Goal: Information Seeking & Learning: Check status

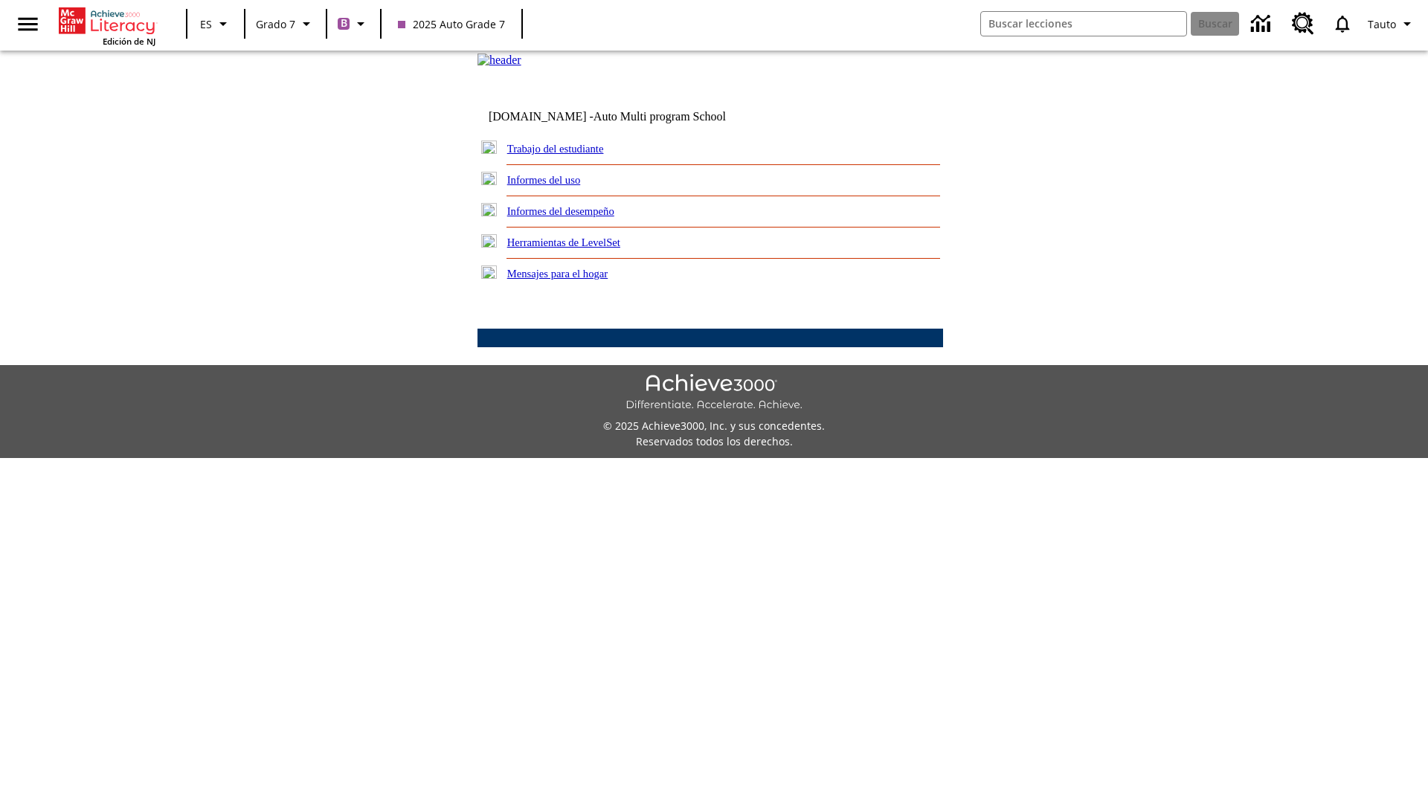
click at [580, 217] on link "Informes del desempeño" at bounding box center [560, 211] width 107 height 12
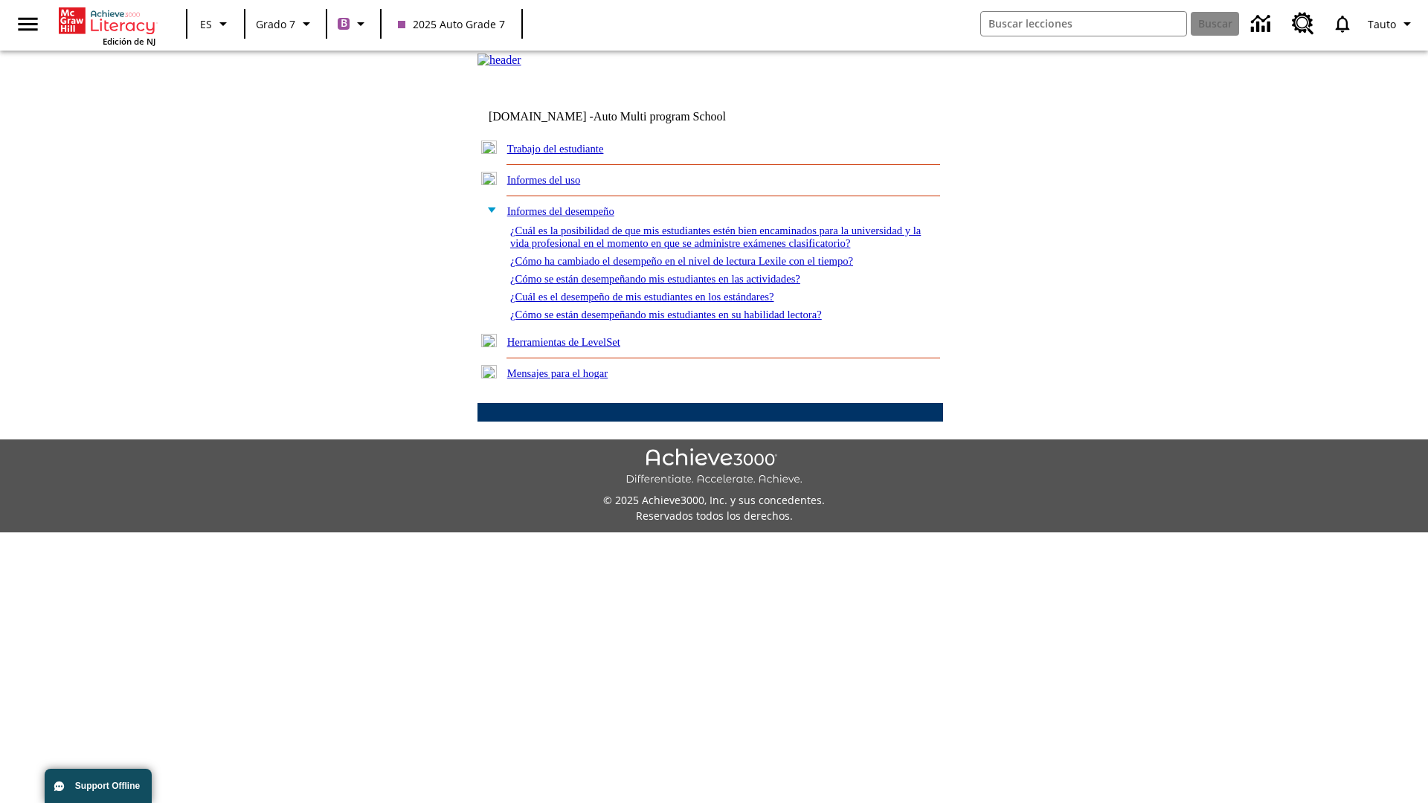
click at [692, 321] on link "¿Cómo se están desempeñando mis estudiantes en su habilidad lectora?" at bounding box center [666, 315] width 312 height 12
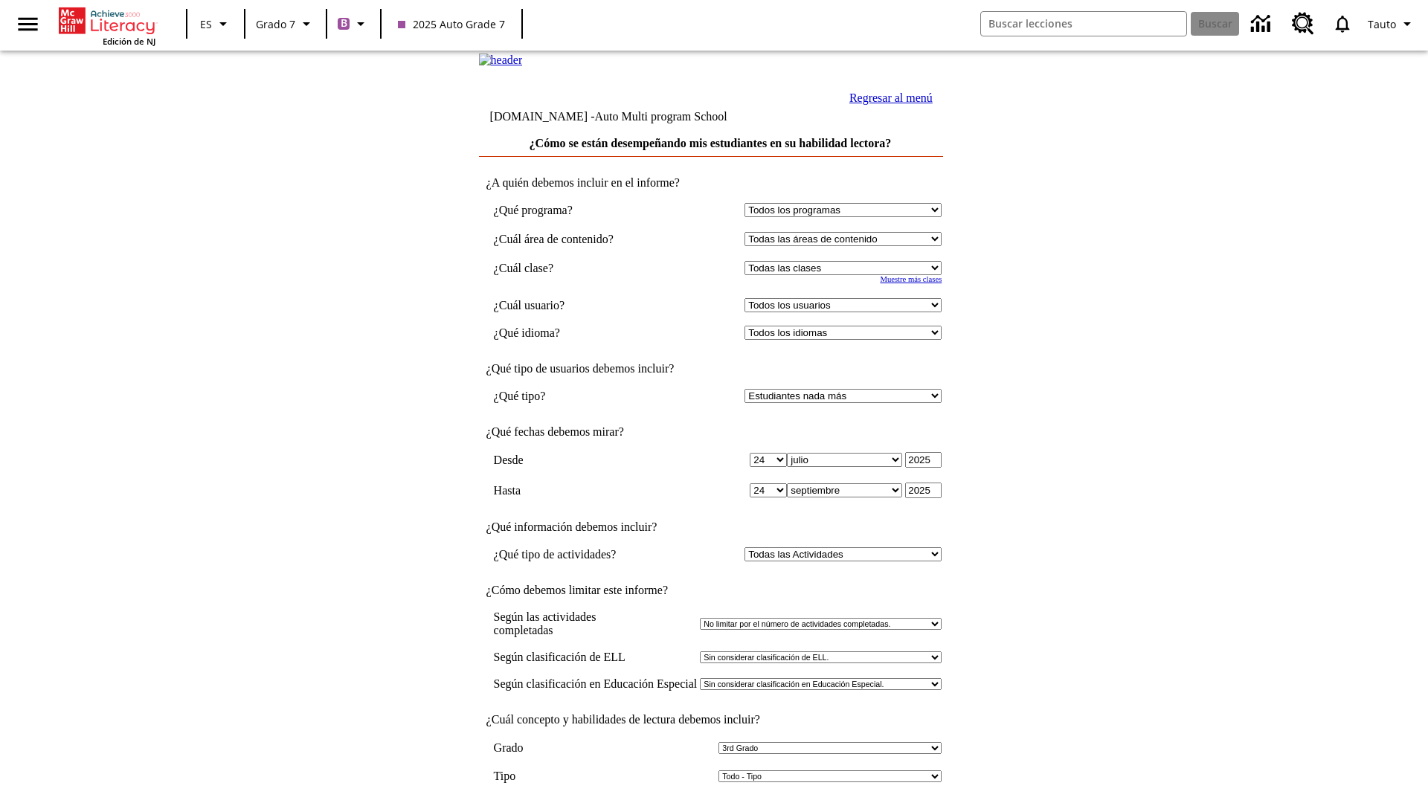
select select "3"
click at [711, 802] on input "Ver Informe" at bounding box center [710, 819] width 68 height 16
select select "2349292"
